Goal: Check status: Check status

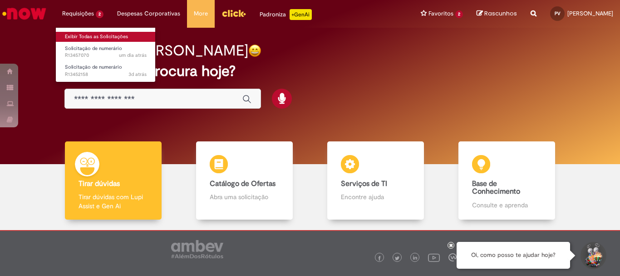
click at [84, 33] on link "Exibir Todas as Solicitações" at bounding box center [106, 37] width 100 height 10
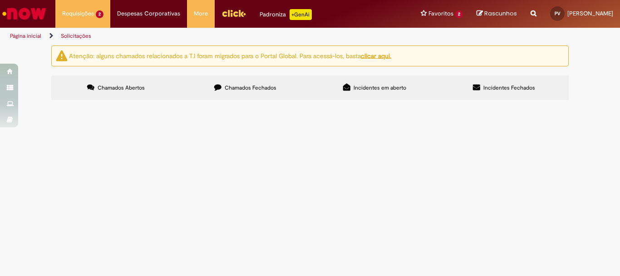
click at [0, 0] on span "[PERSON_NAME] 22578 - FEV/2025" at bounding box center [0, 0] width 0 height 0
click at [0, 0] on span "Solicitação de numerário" at bounding box center [0, 0] width 0 height 0
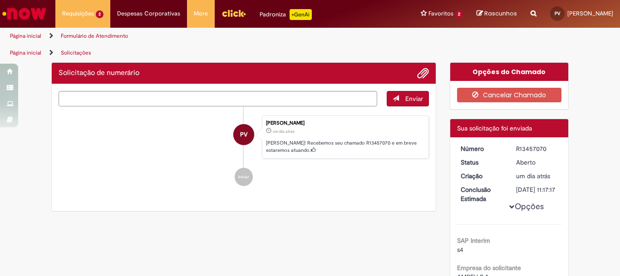
click at [143, 156] on ul "PV [PERSON_NAME] um dia atrás um dia atrás [PERSON_NAME]! Recebemos seu chamado…" at bounding box center [244, 150] width 370 height 89
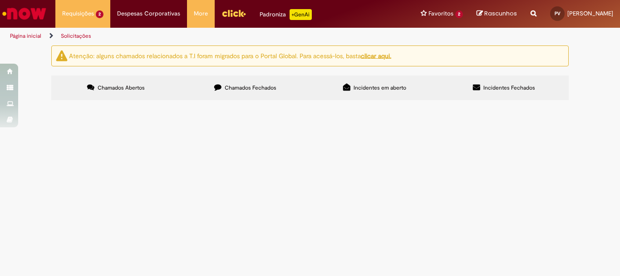
click at [0, 0] on span "Solicitação de numerário" at bounding box center [0, 0] width 0 height 0
click at [0, 0] on span "R13452158" at bounding box center [0, 0] width 0 height 0
click at [0, 0] on td "Solicitação de numerário" at bounding box center [0, 0] width 0 height 0
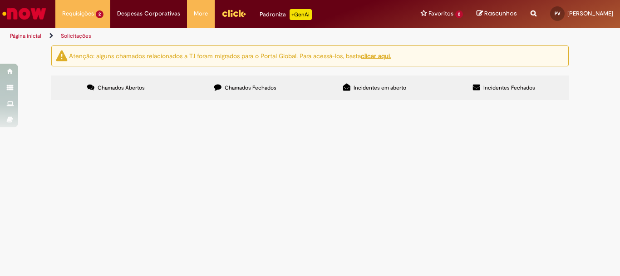
click at [0, 0] on span "Solicitação de numerário" at bounding box center [0, 0] width 0 height 0
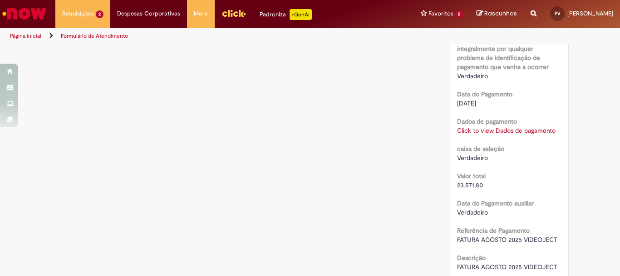
scroll to position [597, 0]
